Goal: Browse casually

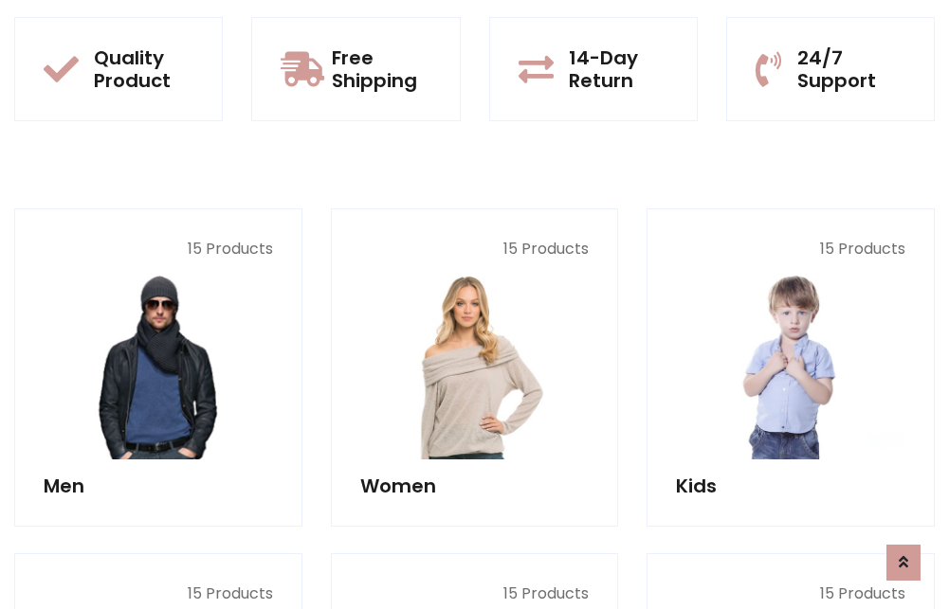
scroll to position [1642, 0]
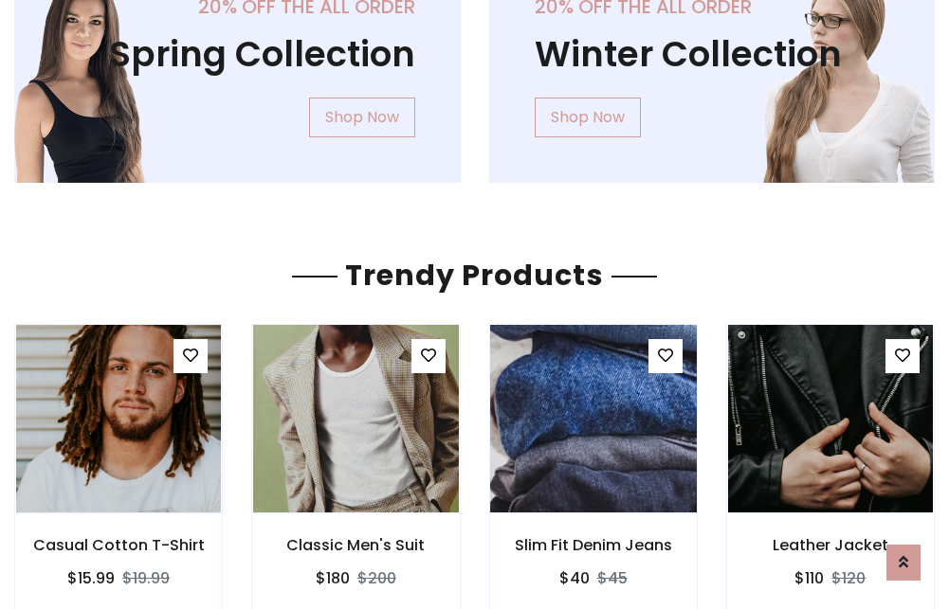
click at [592, 419] on img at bounding box center [593, 418] width 246 height 455
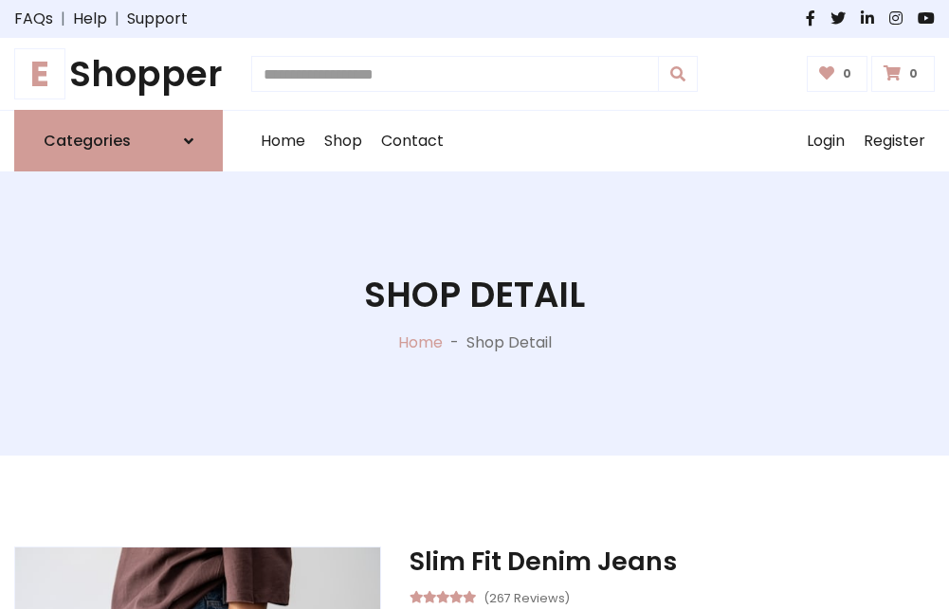
click at [118, 74] on h1 "E Shopper" at bounding box center [118, 74] width 209 height 42
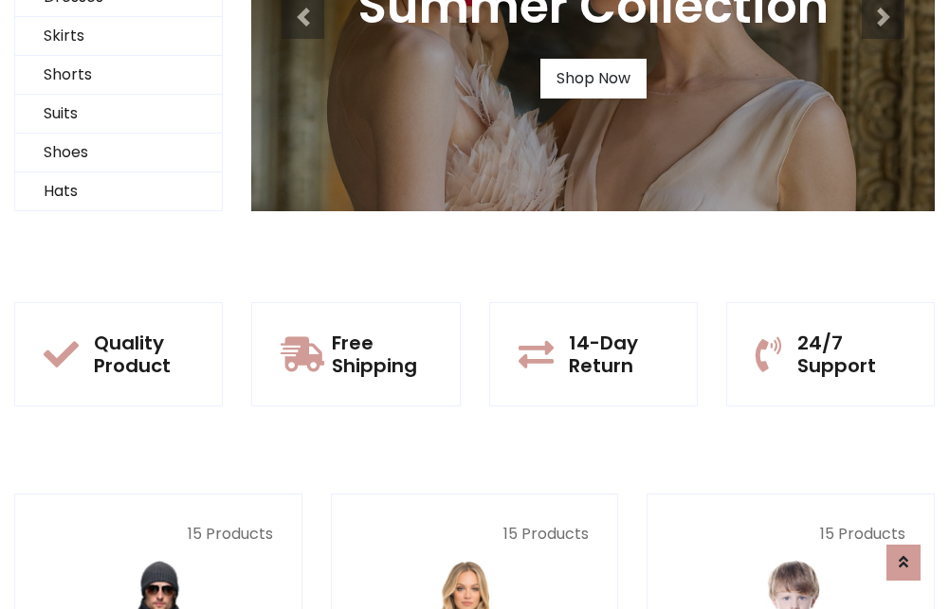
scroll to position [183, 0]
